Goal: Transaction & Acquisition: Purchase product/service

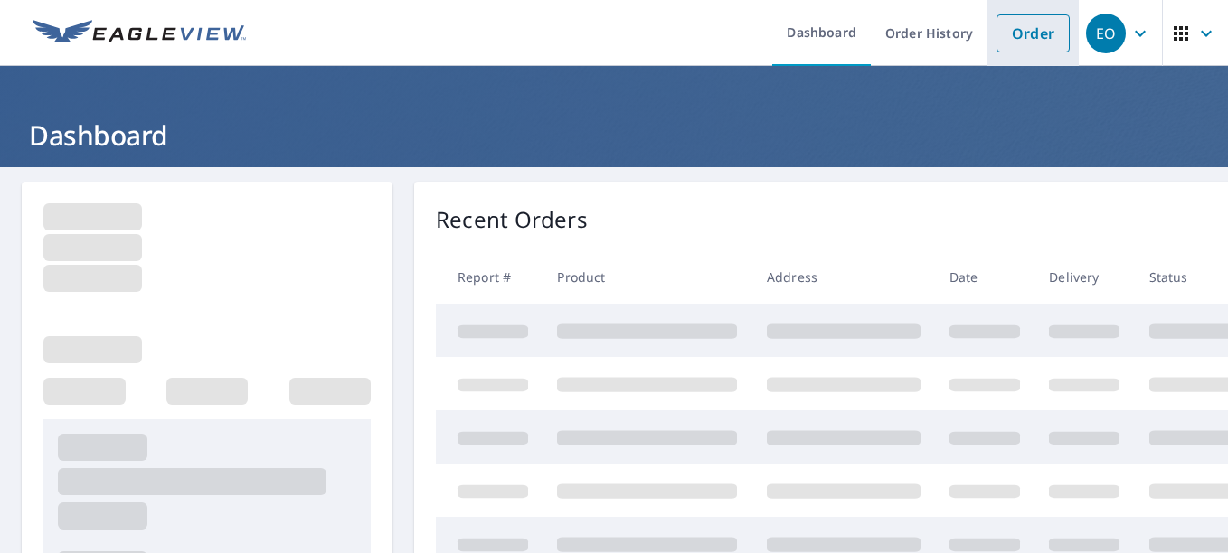
click at [1023, 38] on link "Order" at bounding box center [1032, 33] width 73 height 38
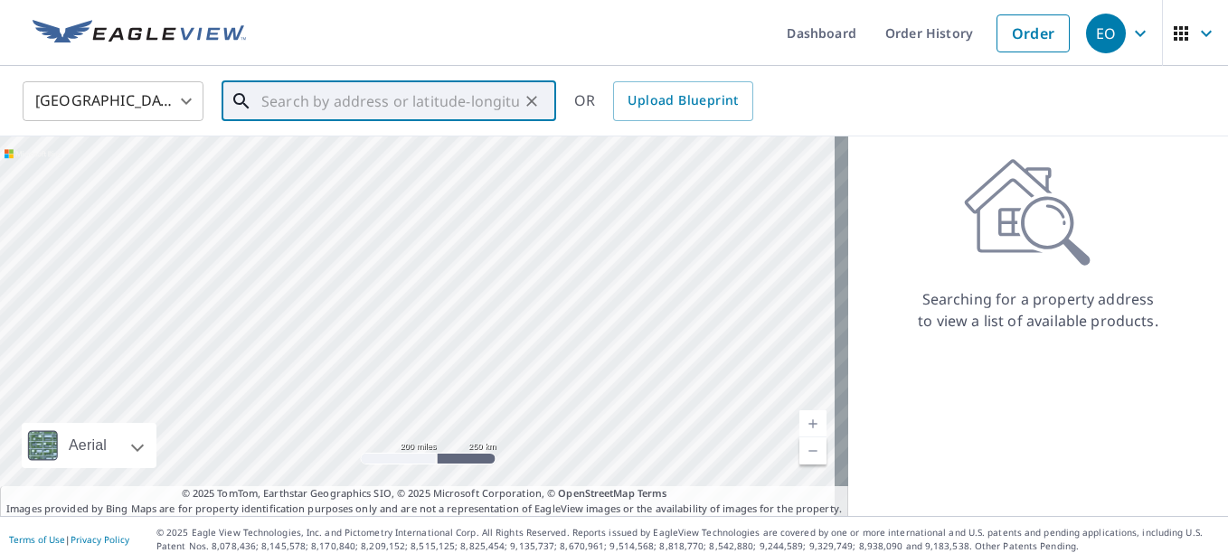
click at [449, 107] on input "text" at bounding box center [390, 101] width 258 height 51
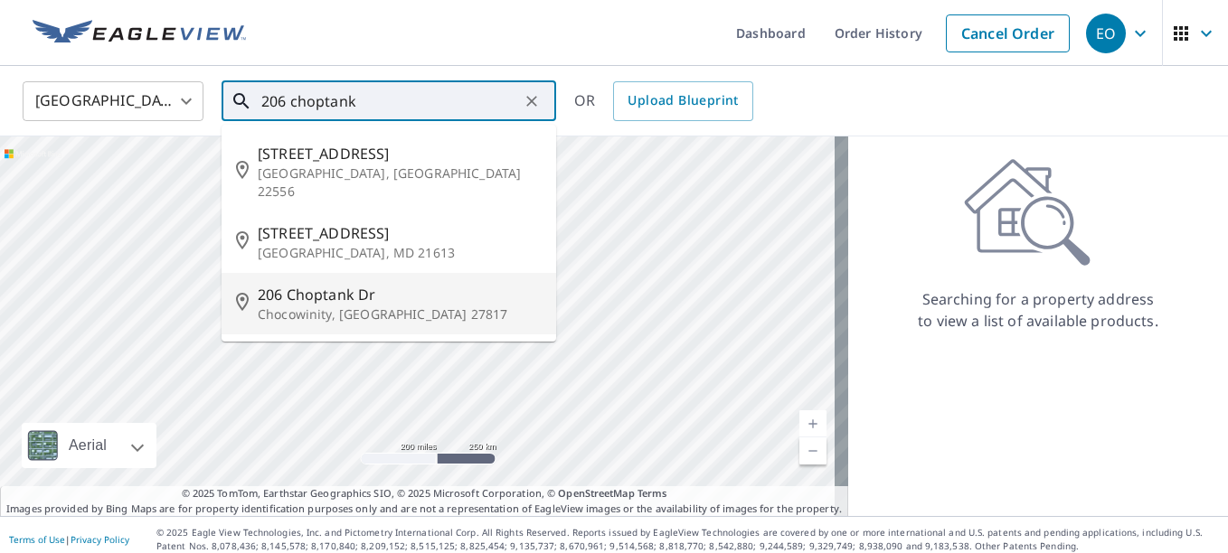
click at [267, 306] on p "Chocowinity, [GEOGRAPHIC_DATA] 27817" at bounding box center [400, 315] width 284 height 18
type input "[STREET_ADDRESS][PERSON_NAME]"
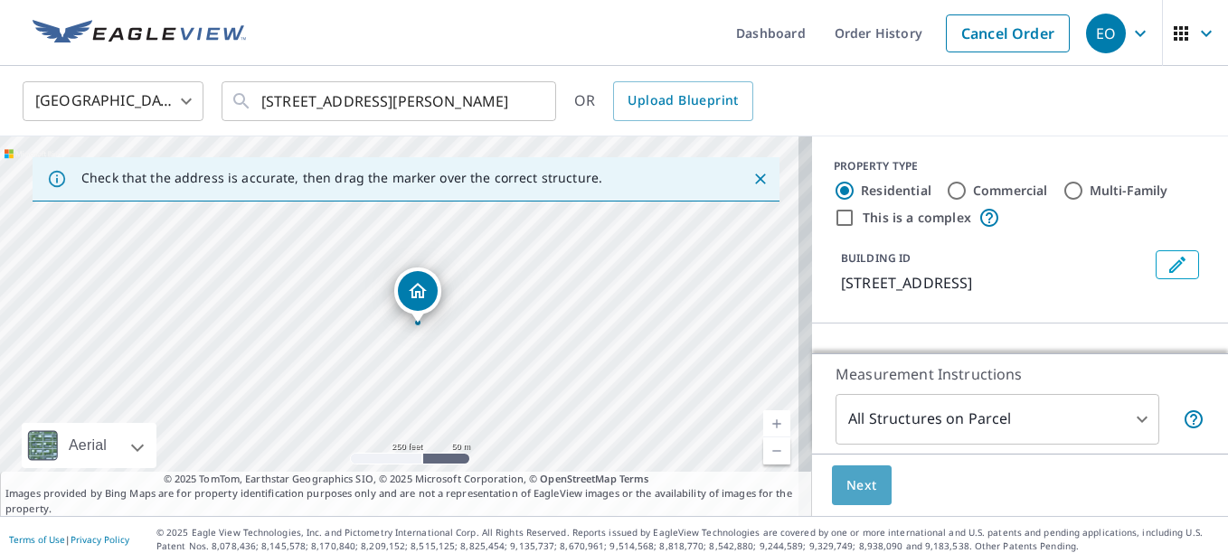
click at [846, 479] on span "Next" at bounding box center [861, 486] width 31 height 23
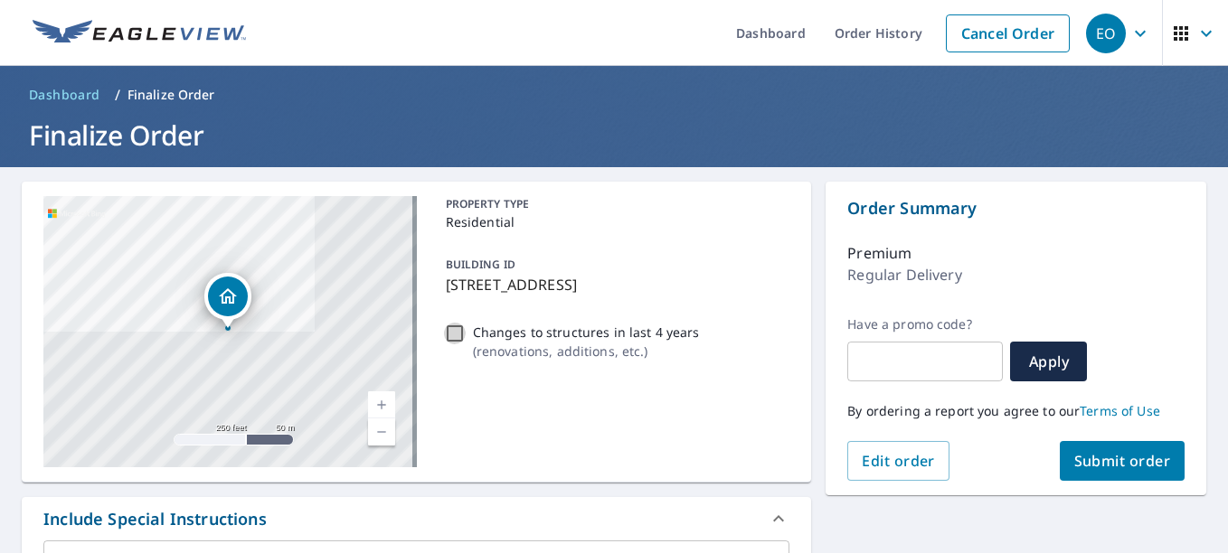
click at [444, 337] on input "Changes to structures in last 4 years ( renovations, additions, etc. )" at bounding box center [455, 334] width 22 height 22
checkbox input "true"
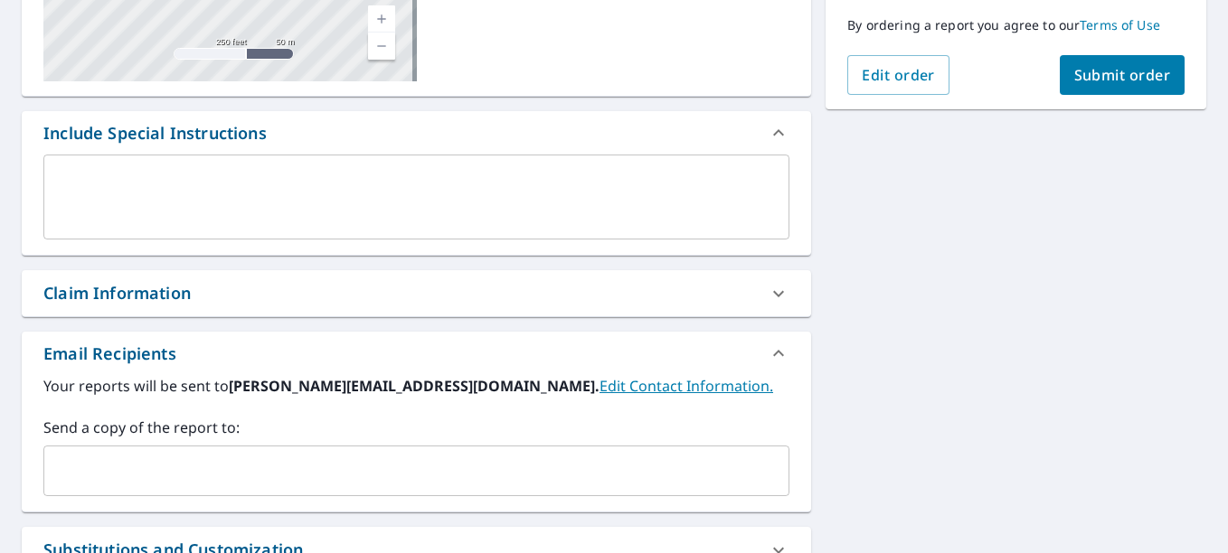
scroll to position [387, 0]
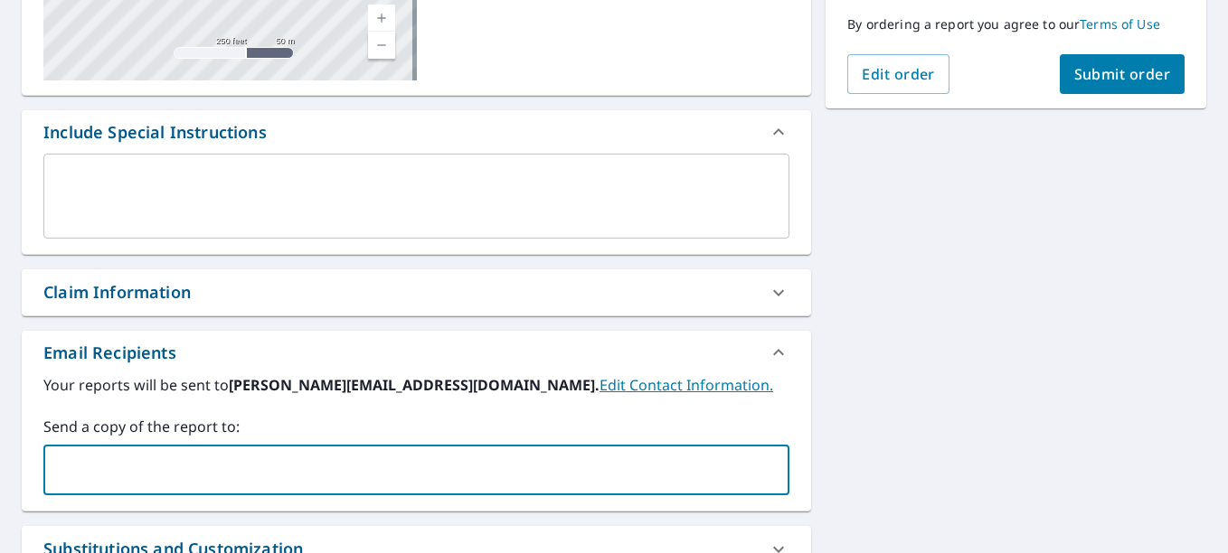
click at [201, 476] on input "text" at bounding box center [403, 470] width 702 height 34
type input "[PERSON_NAME][EMAIL_ADDRESS][DOMAIN_NAME]"
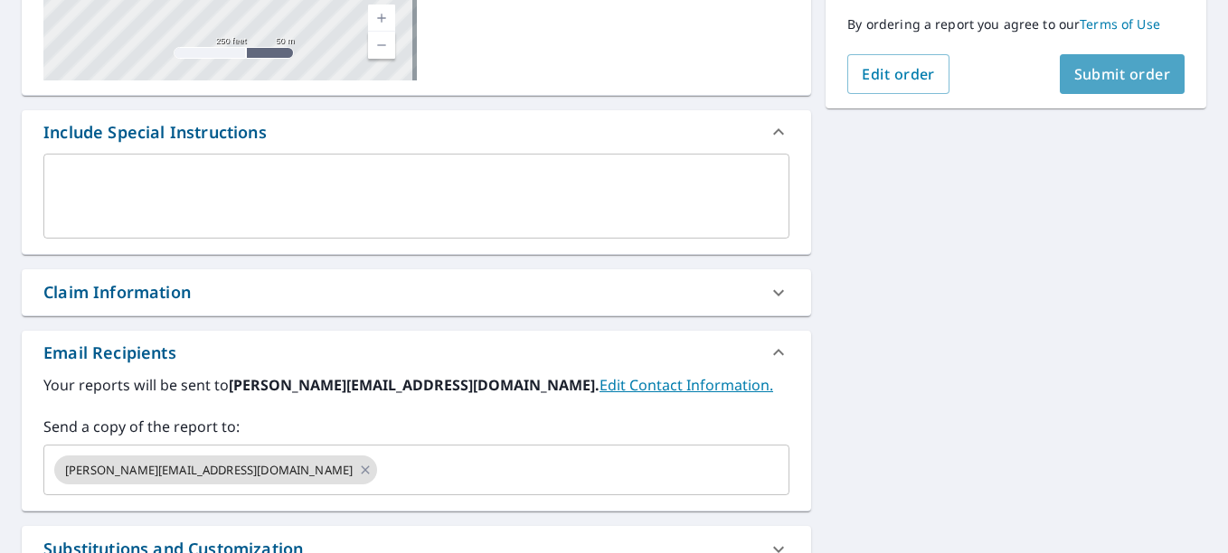
click at [1087, 79] on span "Submit order" at bounding box center [1122, 74] width 97 height 20
checkbox input "true"
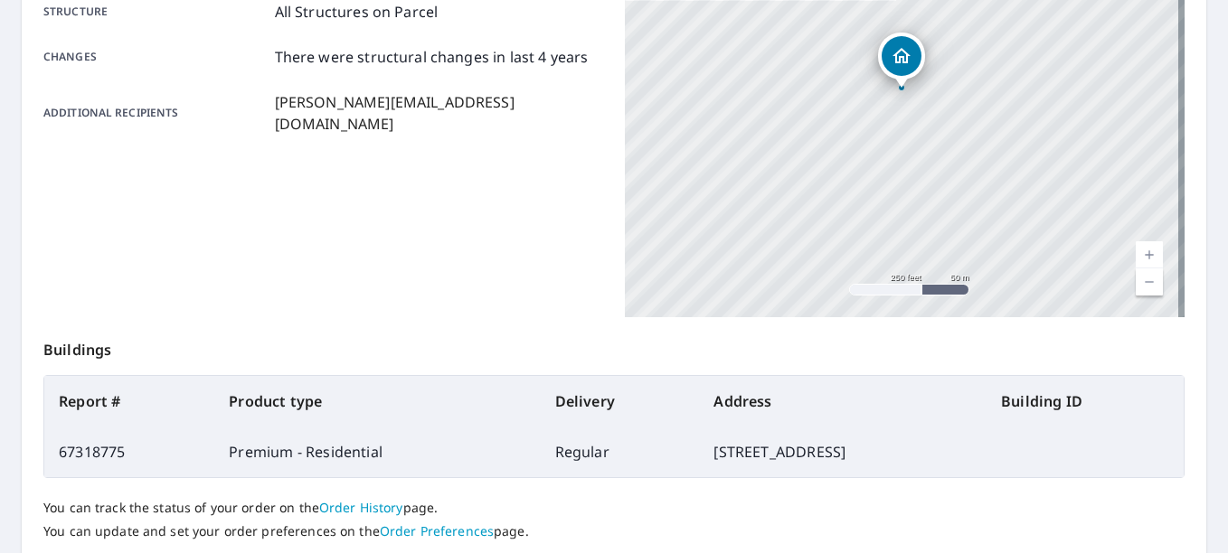
scroll to position [511, 0]
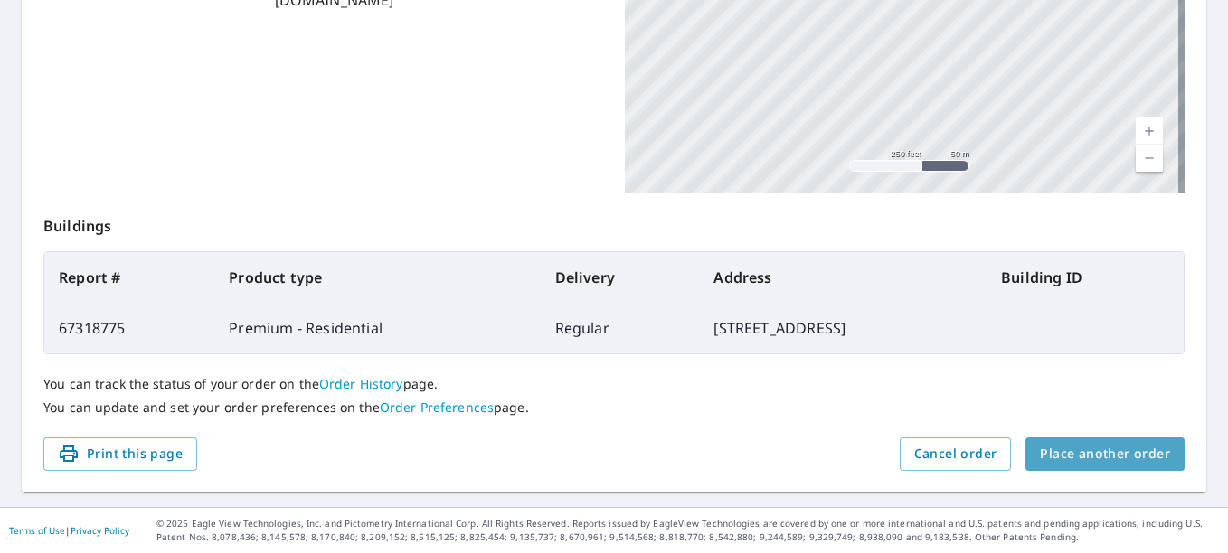
click at [1117, 462] on span "Place another order" at bounding box center [1105, 454] width 130 height 23
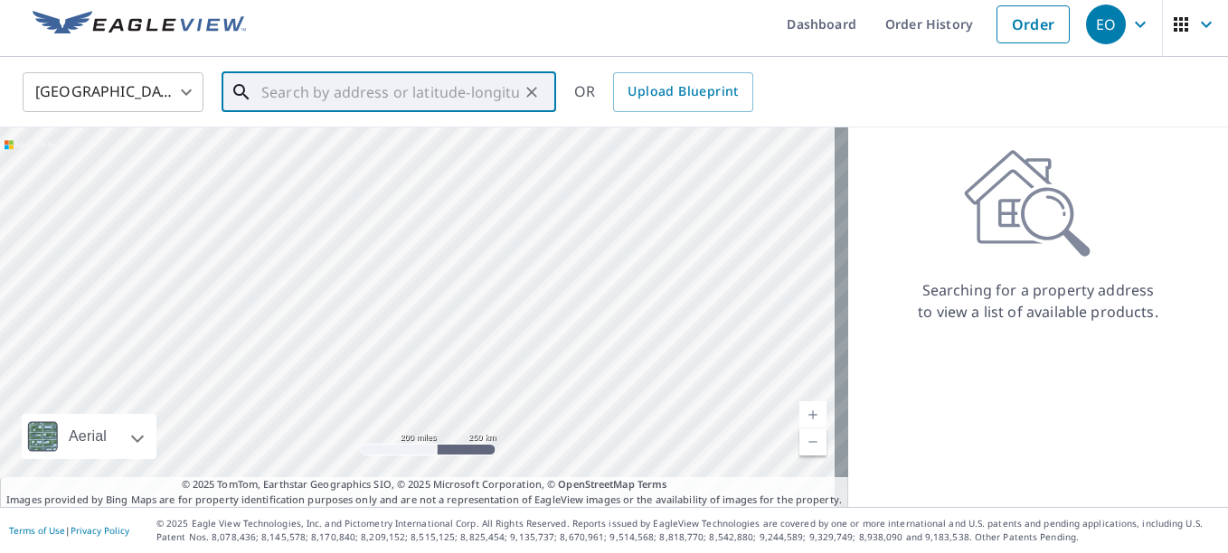
click at [281, 99] on input "text" at bounding box center [390, 92] width 258 height 51
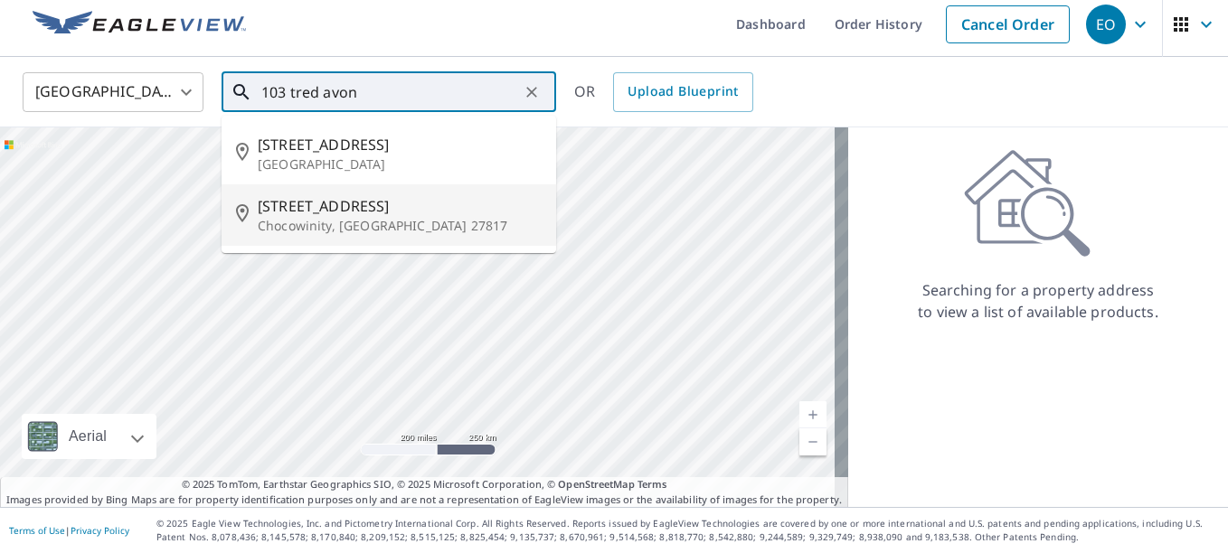
click at [337, 208] on span "[STREET_ADDRESS]" at bounding box center [400, 206] width 284 height 22
type input "[STREET_ADDRESS]"
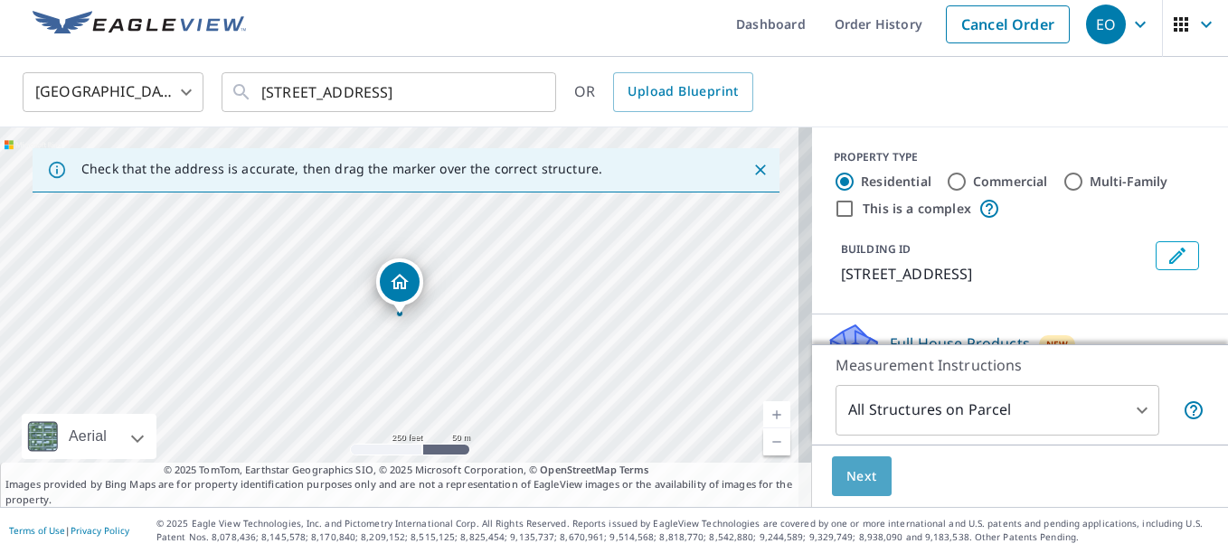
click at [832, 495] on button "Next" at bounding box center [862, 477] width 60 height 41
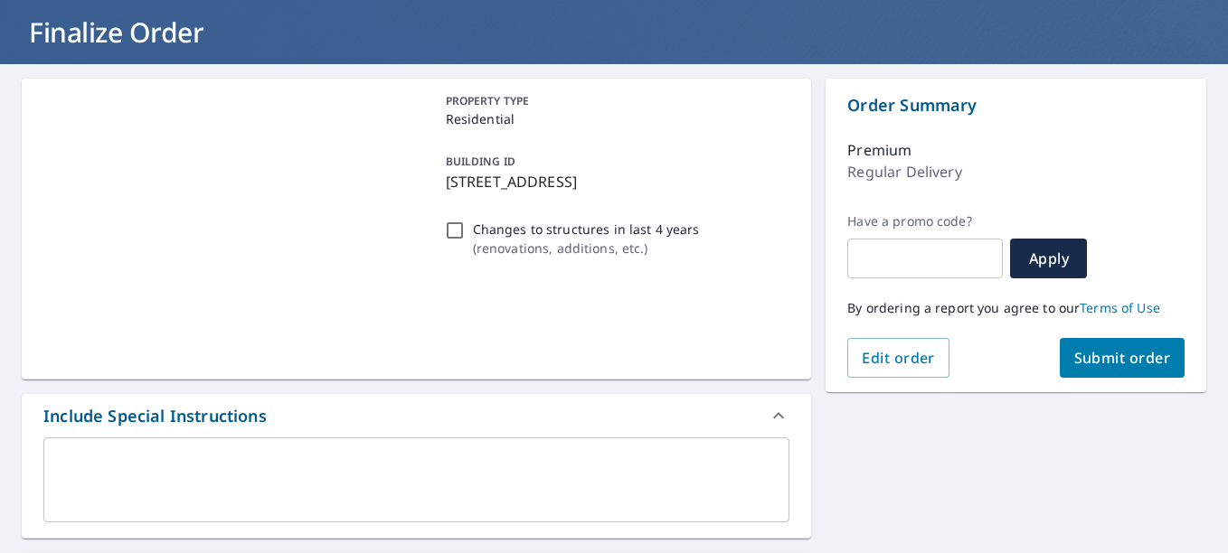
scroll to position [104, 0]
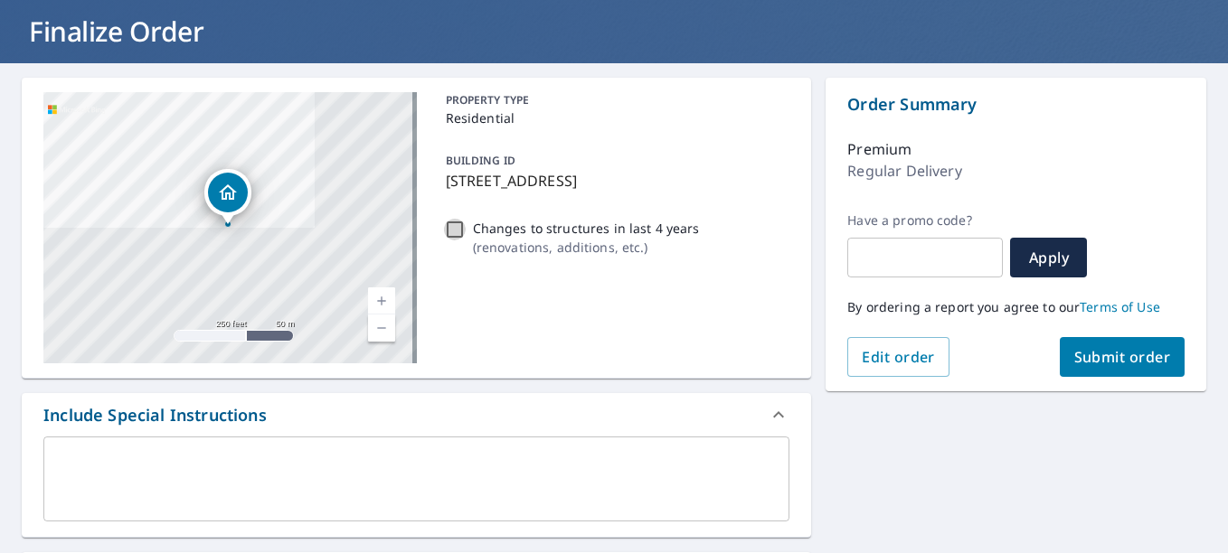
click at [449, 219] on input "Changes to structures in last 4 years ( renovations, additions, etc. )" at bounding box center [455, 230] width 22 height 22
checkbox input "true"
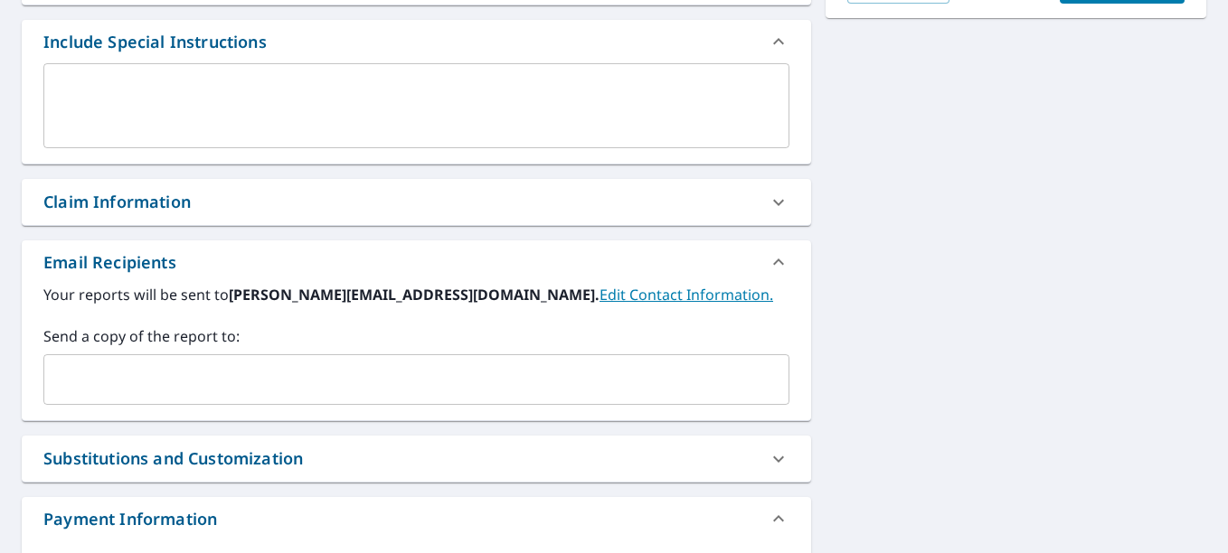
scroll to position [478, 0]
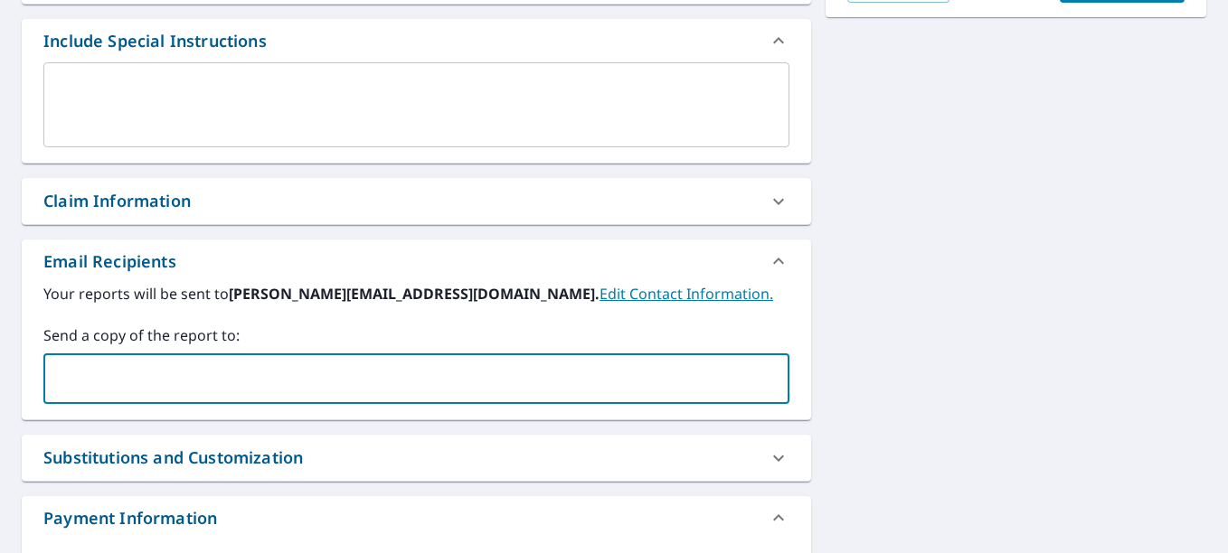
click at [154, 380] on input "text" at bounding box center [403, 379] width 702 height 34
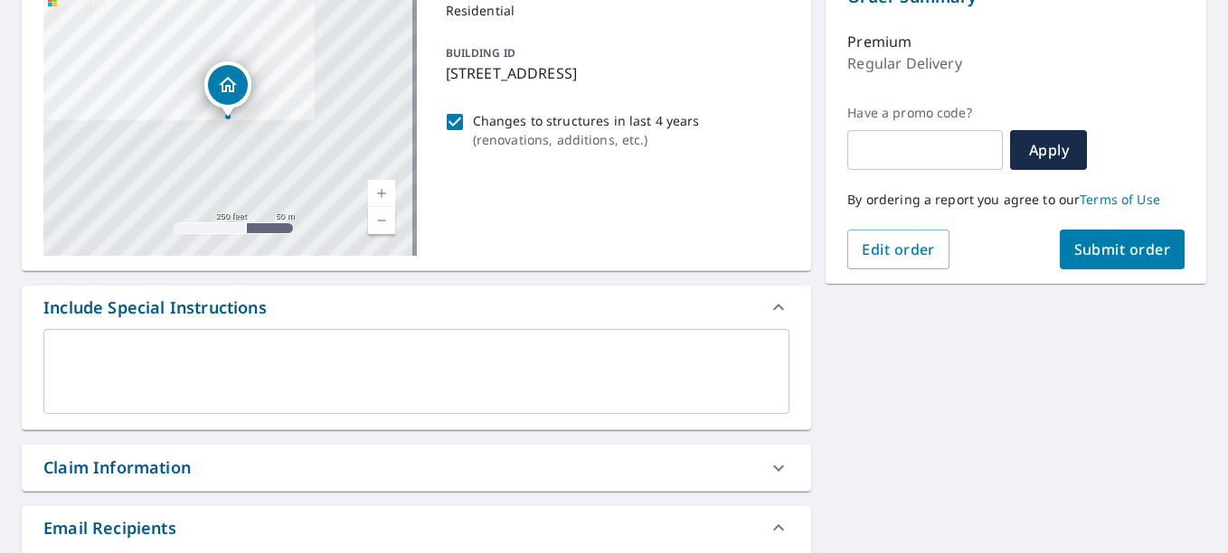
scroll to position [211, 0]
type input "[PERSON_NAME][EMAIL_ADDRESS][DOMAIN_NAME]"
click at [1089, 257] on span "Submit order" at bounding box center [1122, 250] width 97 height 20
checkbox input "true"
